Goal: Task Accomplishment & Management: Manage account settings

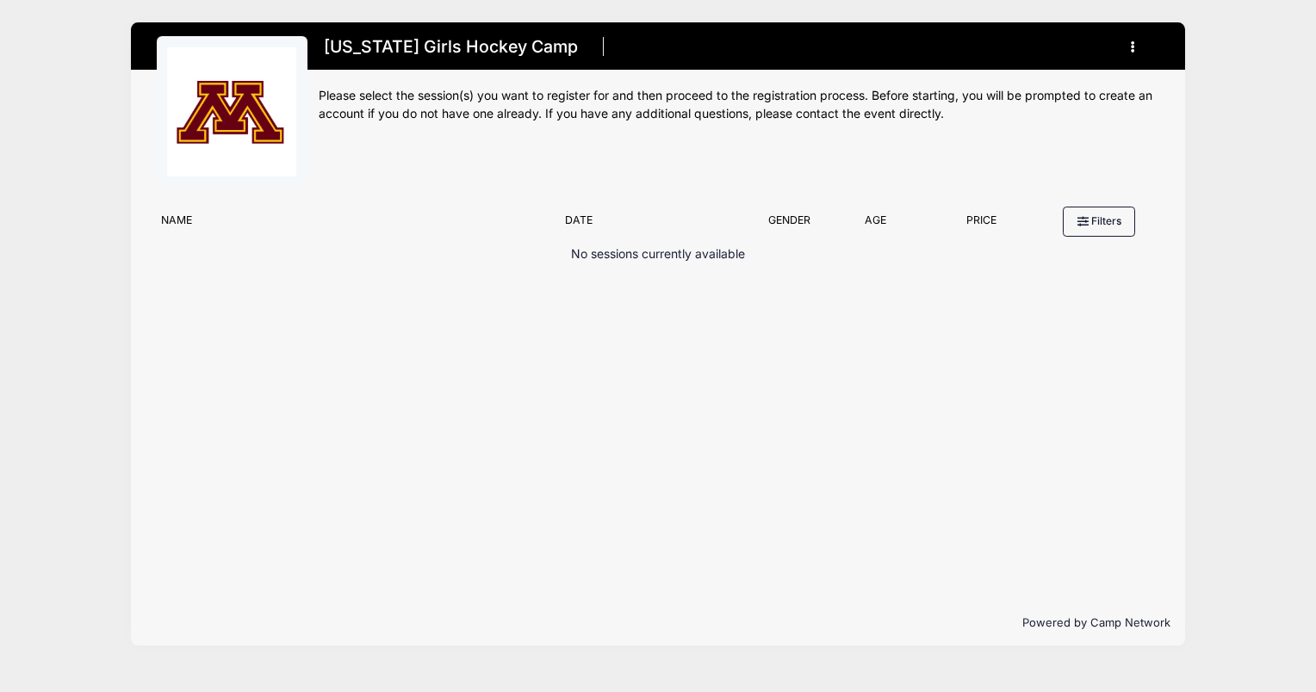
click at [1142, 46] on button "button" at bounding box center [1136, 47] width 46 height 30
